Goal: Task Accomplishment & Management: Manage account settings

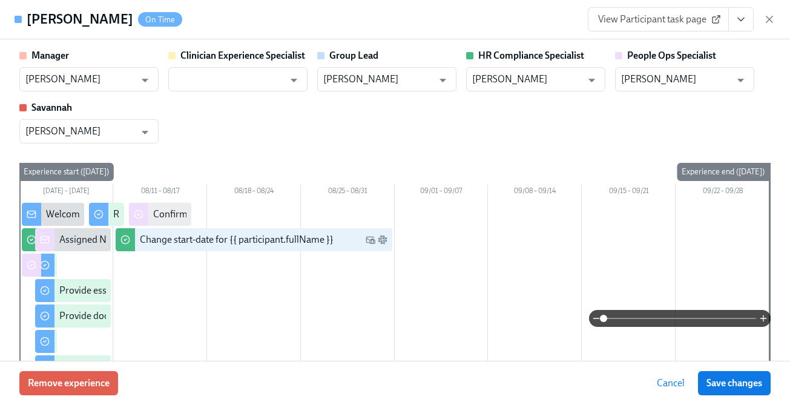
scroll to position [1266, 1]
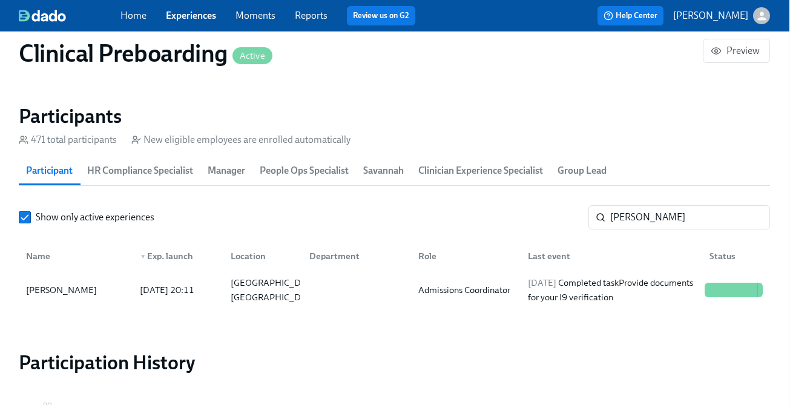
scroll to position [0, 15685]
click at [653, 213] on input "Cesar Alvarez" at bounding box center [690, 217] width 160 height 24
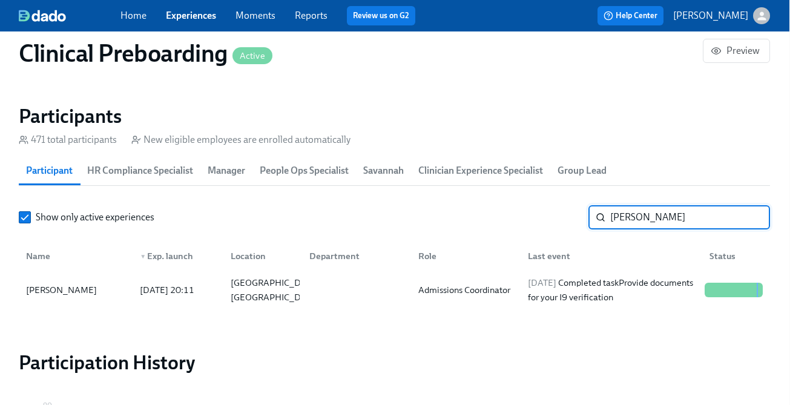
click at [653, 213] on input "Cesar Alvarez" at bounding box center [690, 217] width 160 height 24
paste input "Shanise Ford"
type input "Shanise Ford"
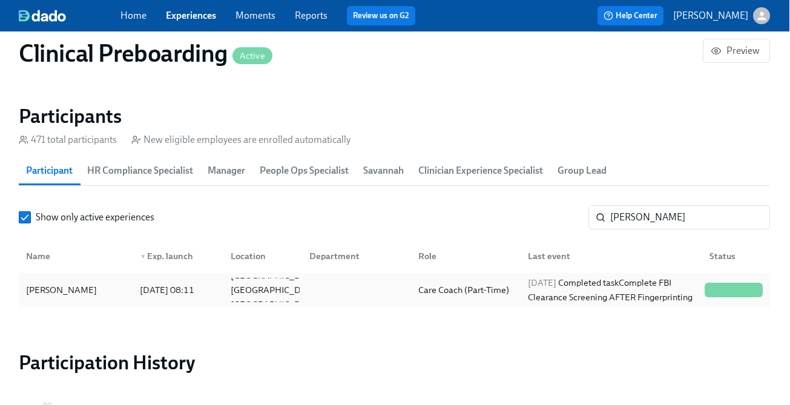
click at [617, 296] on div "2025/08/04 Completed task Complete FBI Clearance Screening AFTER Fingerprinting" at bounding box center [611, 289] width 177 height 29
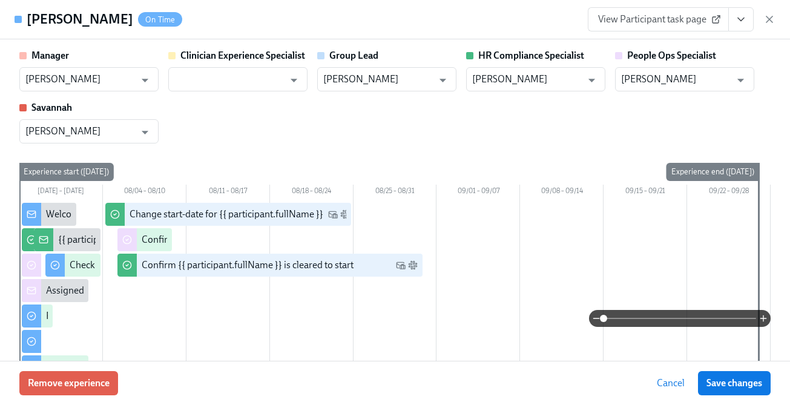
click at [737, 29] on button "View task page" at bounding box center [740, 19] width 25 height 24
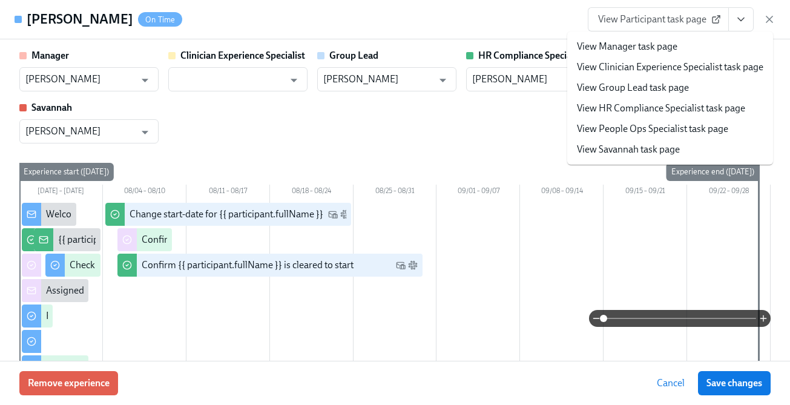
click at [710, 114] on link "View HR Compliance Specialist task page" at bounding box center [661, 108] width 168 height 13
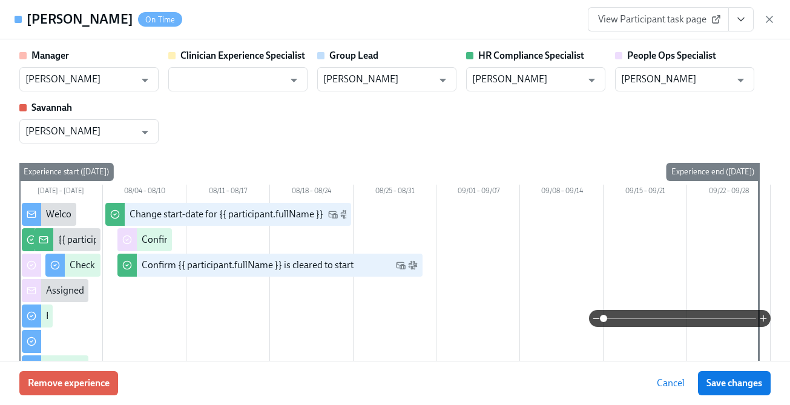
click at [729, 22] on button "View task page" at bounding box center [740, 19] width 25 height 24
click at [743, 22] on icon "View task page" at bounding box center [741, 19] width 12 height 12
click at [738, 25] on button "View task page" at bounding box center [740, 19] width 25 height 24
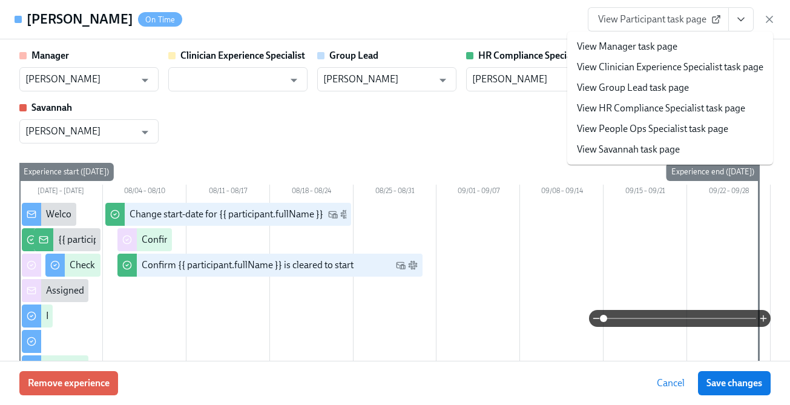
click at [683, 107] on link "View HR Compliance Specialist task page" at bounding box center [661, 108] width 168 height 13
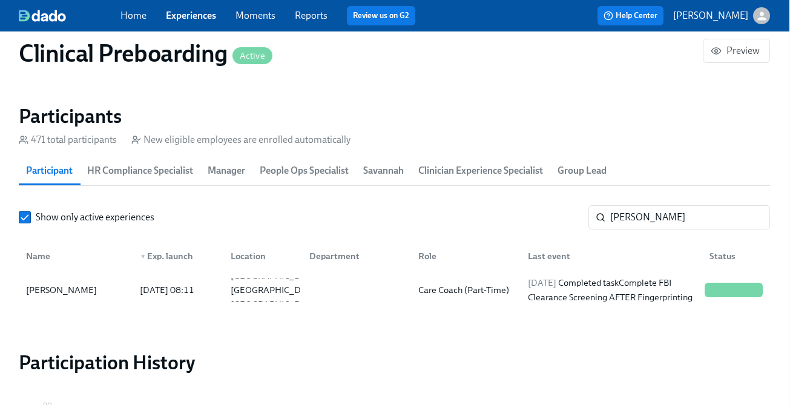
click at [174, 18] on link "Experiences" at bounding box center [191, 15] width 50 height 11
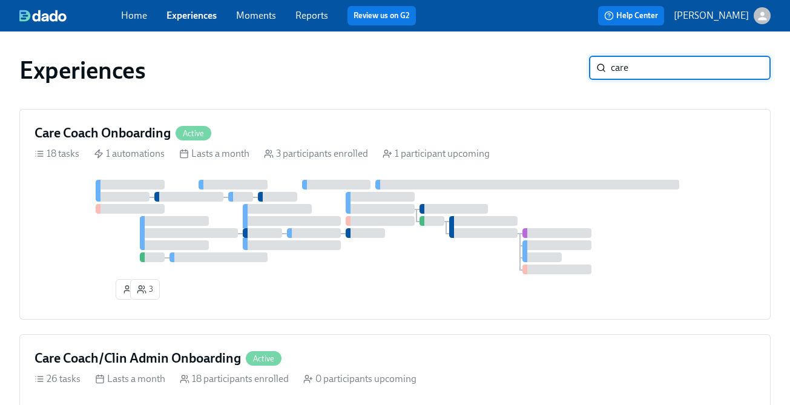
type input "care"
click at [499, 140] on div "Care Coach Onboarding Active" at bounding box center [394, 133] width 721 height 18
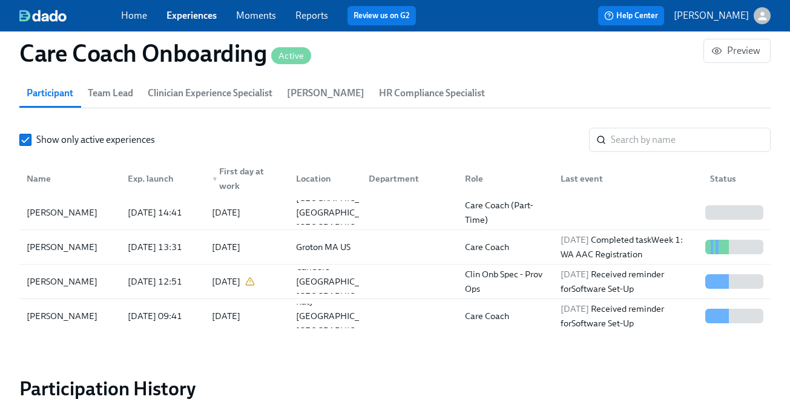
scroll to position [1098, 0]
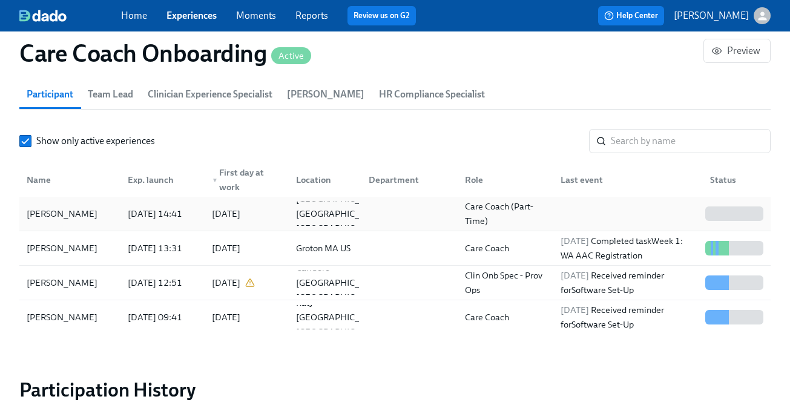
click at [483, 214] on div "Care Coach (Part-Time)" at bounding box center [505, 213] width 91 height 29
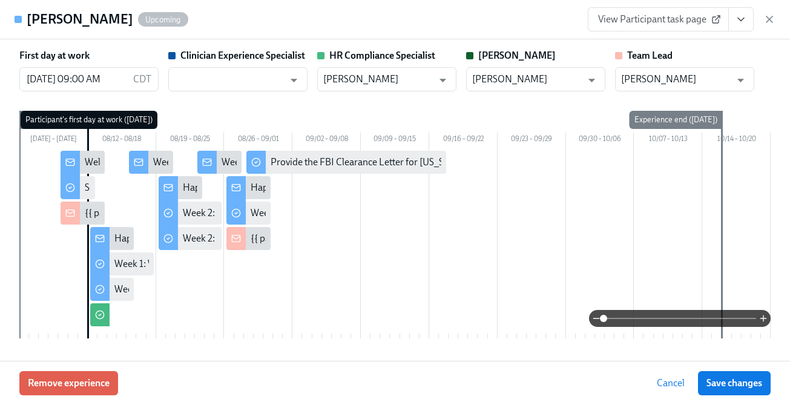
click at [740, 21] on icon "View task page" at bounding box center [741, 19] width 12 height 12
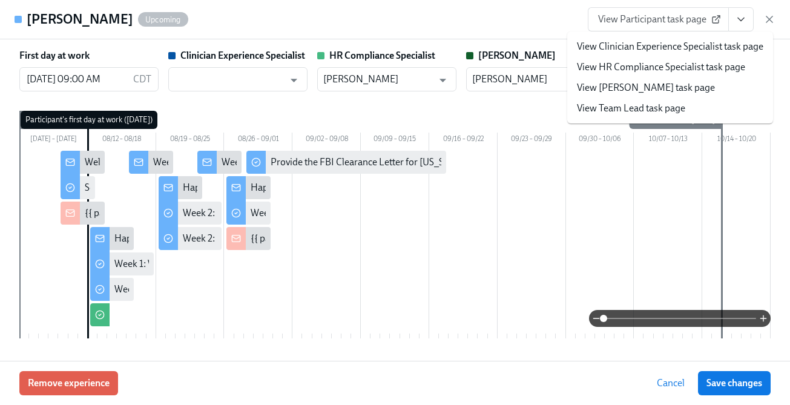
click at [664, 18] on span "View Participant task page" at bounding box center [658, 19] width 120 height 12
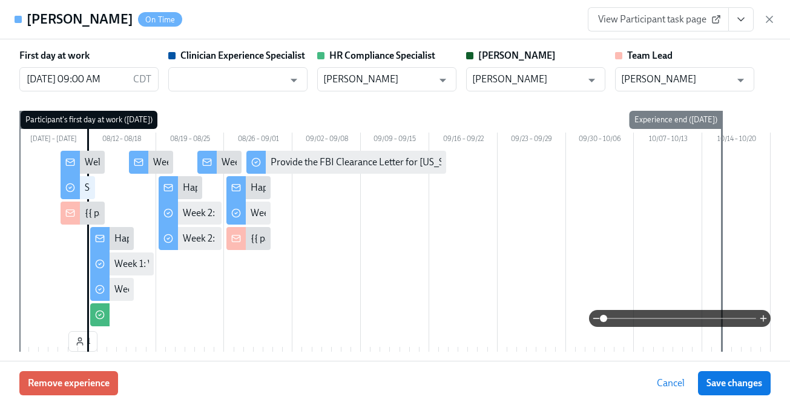
scroll to position [0, 755]
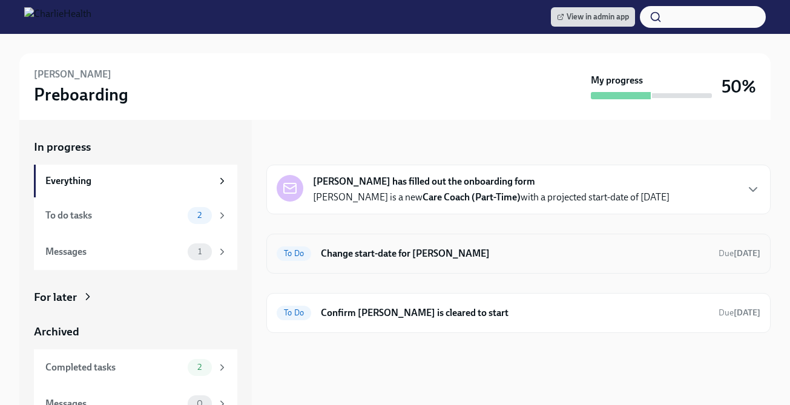
click at [502, 248] on h6 "Change start-date for Shanise Ford" at bounding box center [515, 253] width 388 height 13
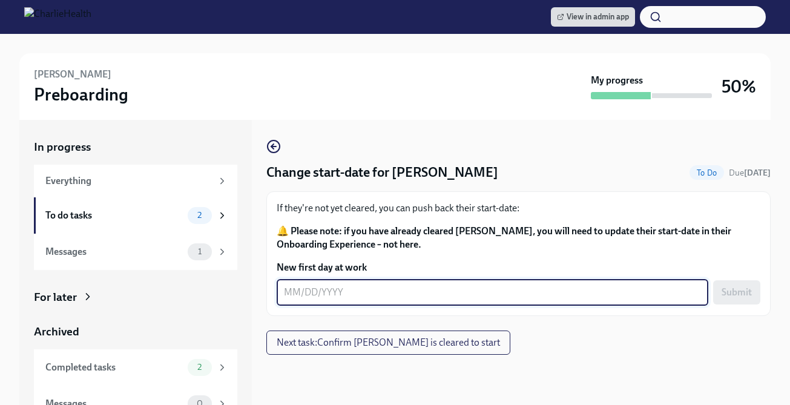
click at [405, 289] on textarea "New first day at work" at bounding box center [492, 292] width 417 height 15
type textarea "08/12/2025"
click at [727, 291] on span "Submit" at bounding box center [736, 292] width 30 height 12
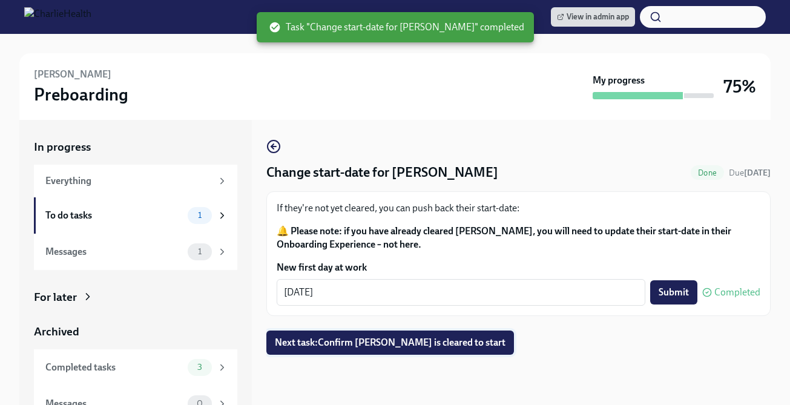
click at [445, 336] on button "Next task : Confirm Shanise Ford is cleared to start" at bounding box center [390, 342] width 248 height 24
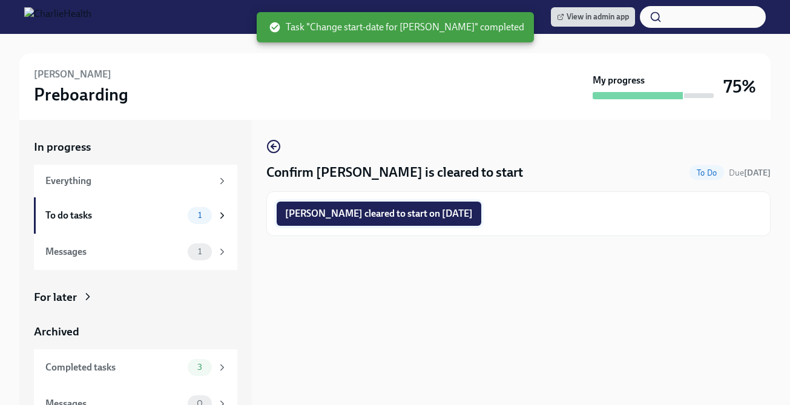
click at [431, 216] on span "Shanise Ford cleared to start on 08/12/2025" at bounding box center [379, 214] width 188 height 12
